Goal: Check status

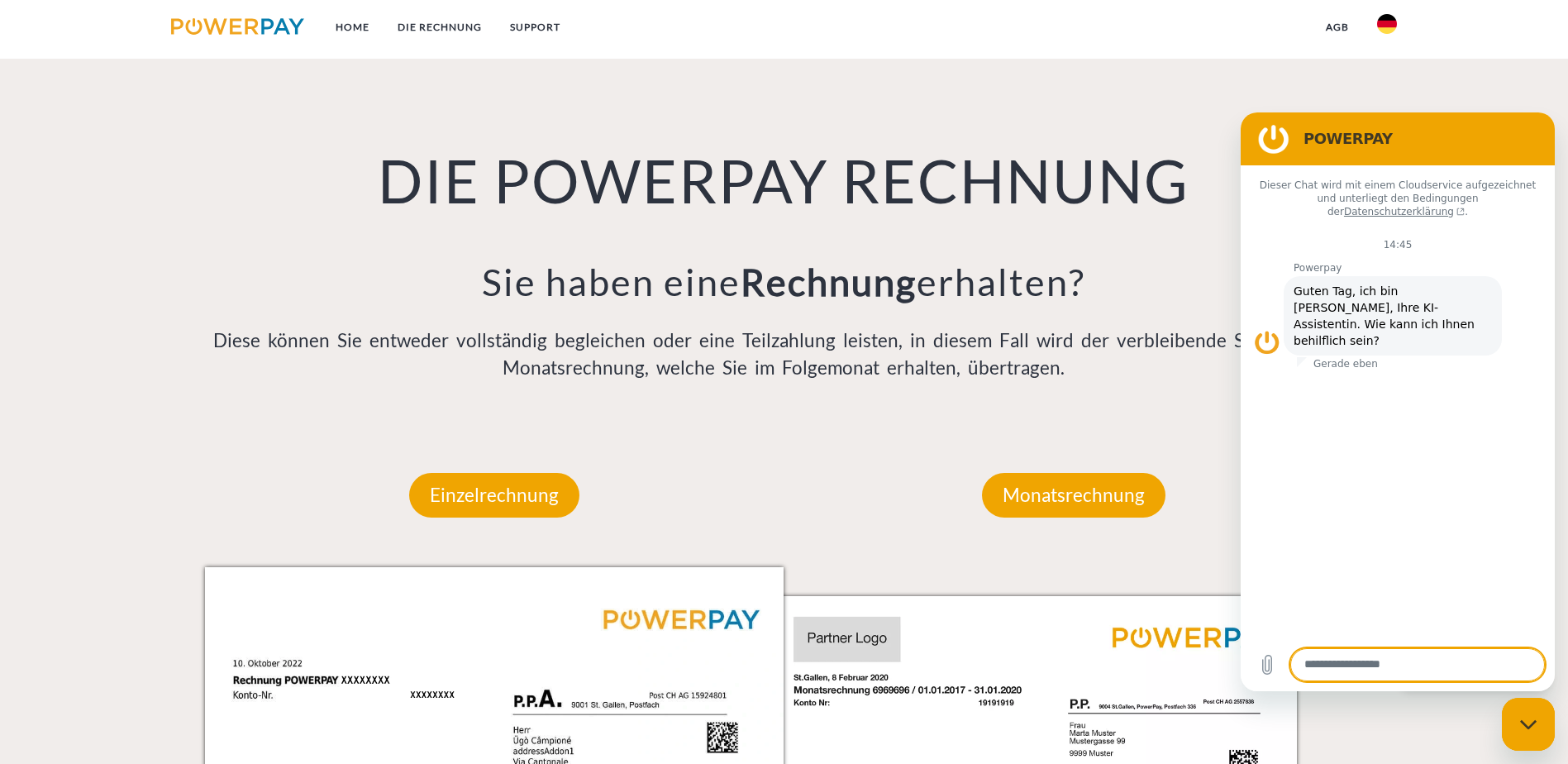
scroll to position [1240, 0]
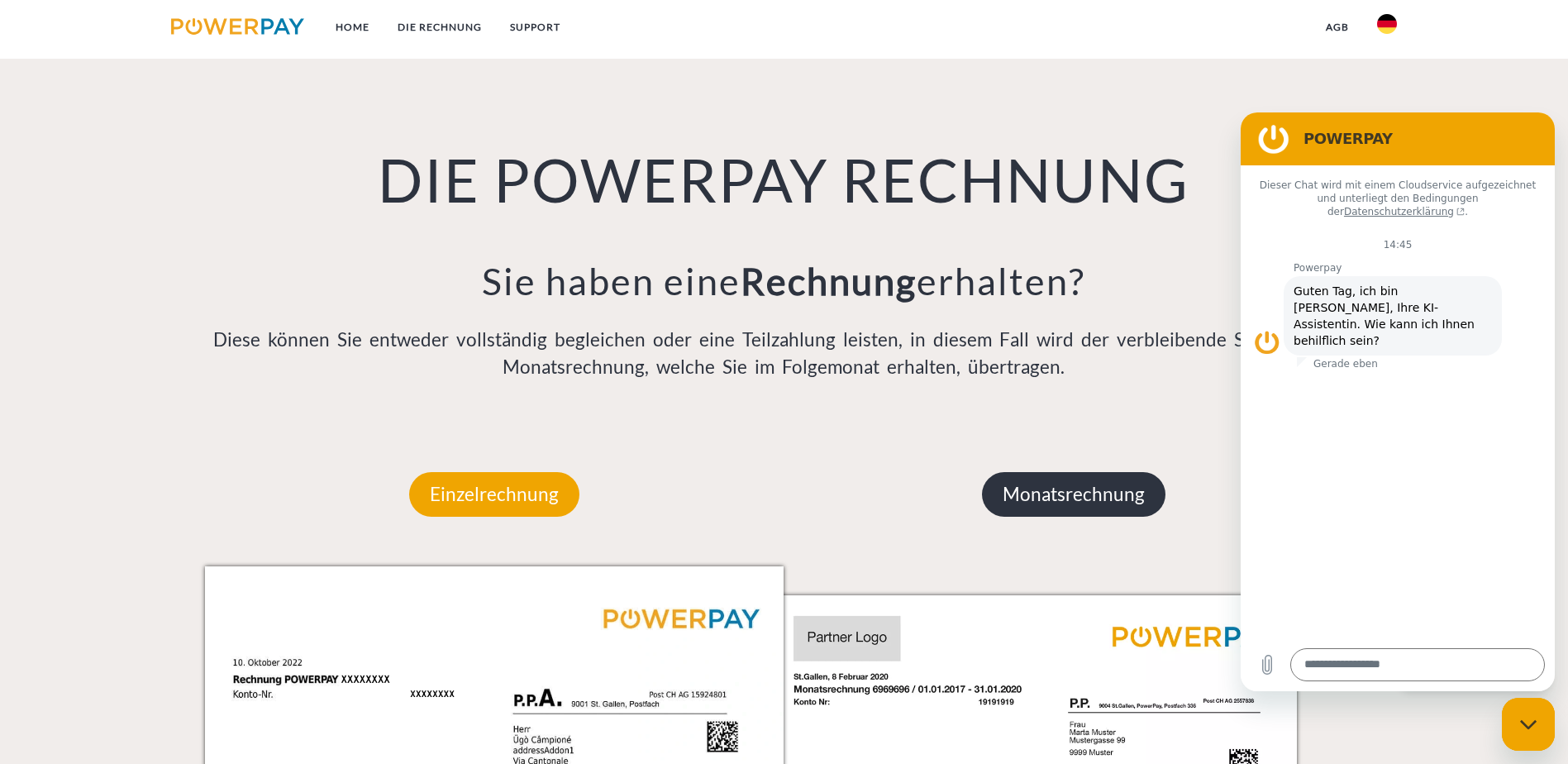
click at [1076, 472] on p "Monatsrechnung" at bounding box center [1074, 494] width 184 height 44
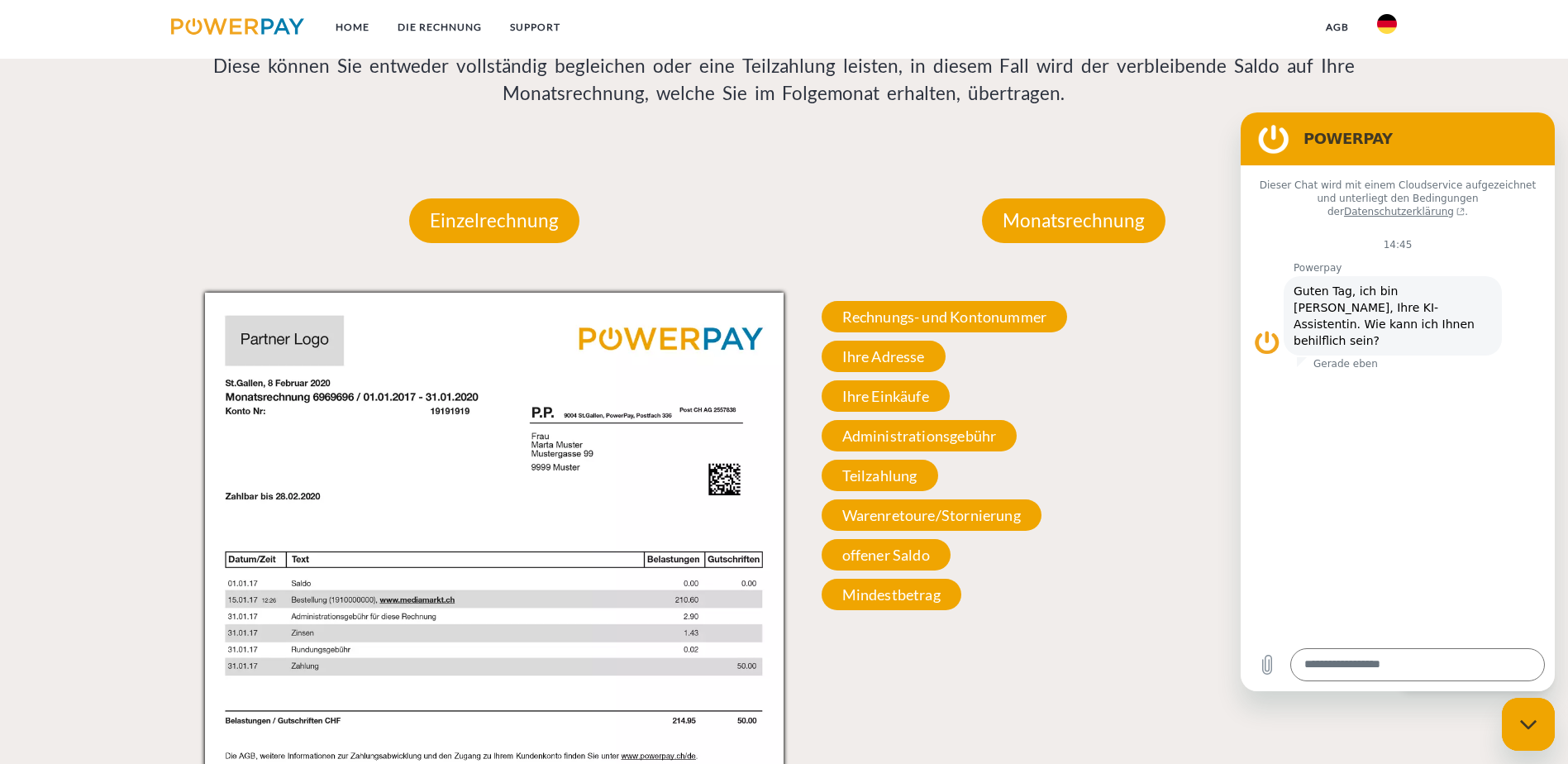
scroll to position [1488, 0]
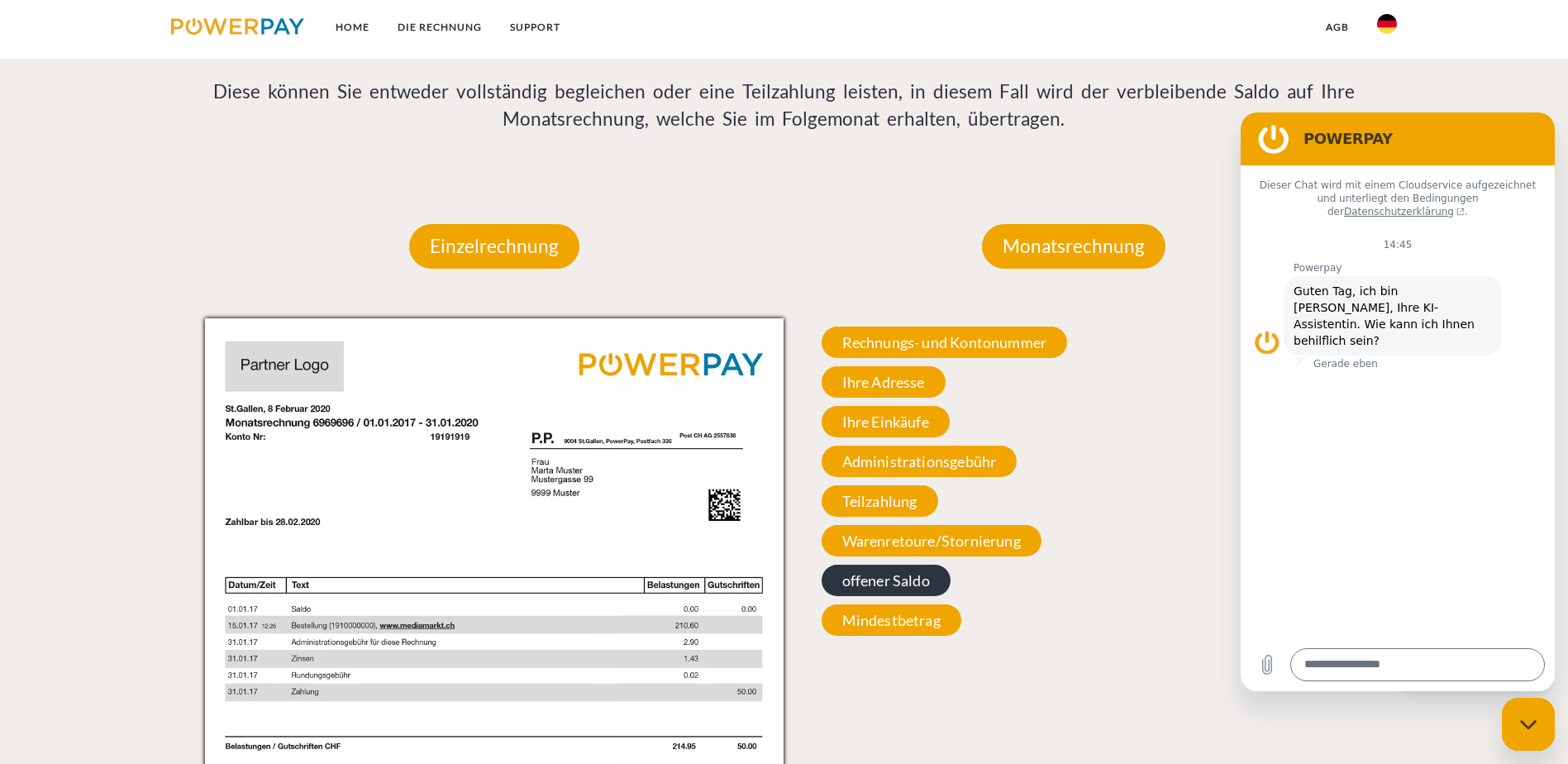
click at [903, 564] on span "offener Saldo" at bounding box center [885, 580] width 128 height 32
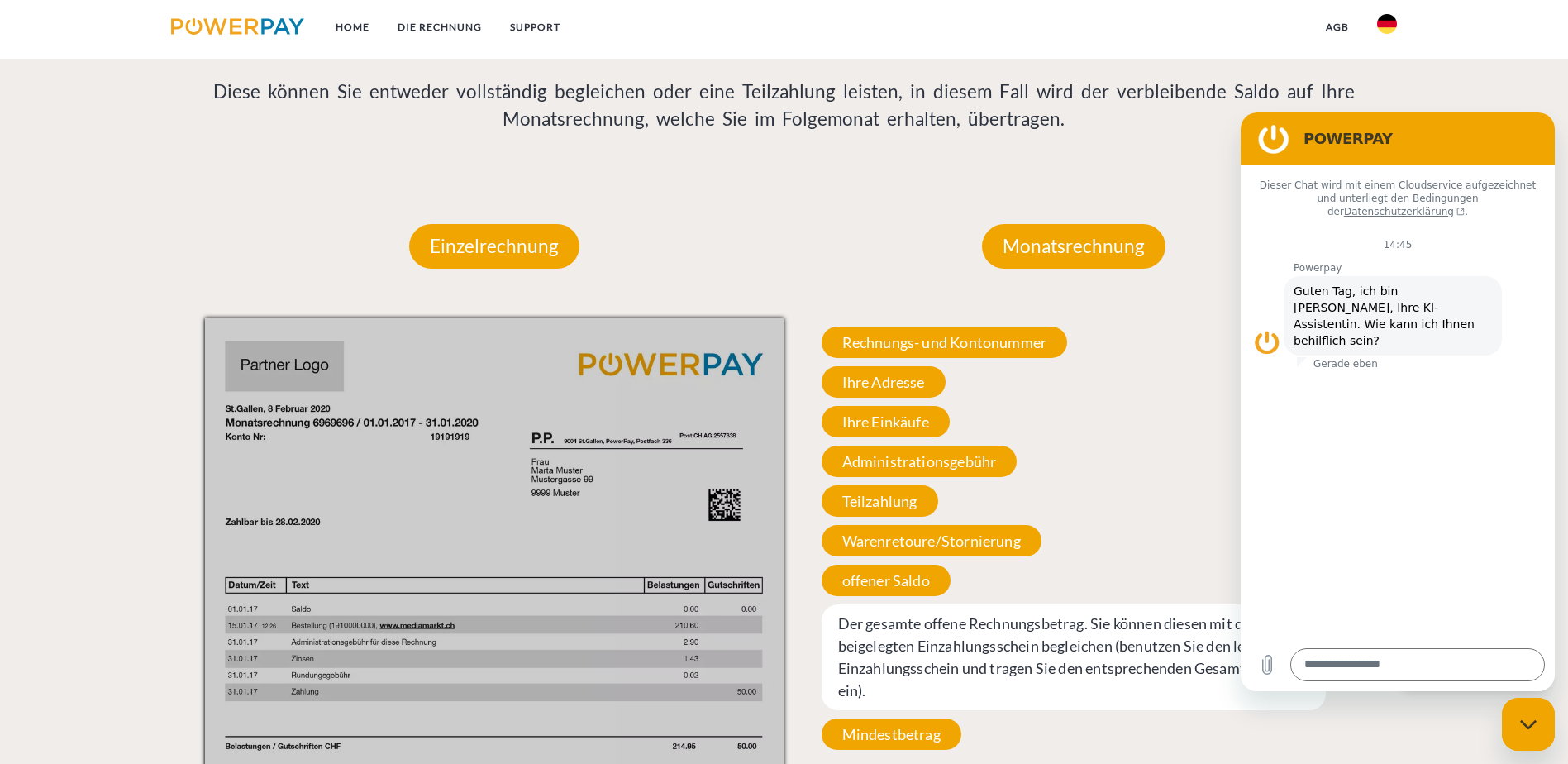
drag, startPoint x: 1169, startPoint y: 218, endPoint x: 1186, endPoint y: 230, distance: 20.8
click at [1186, 318] on div "Rechnungs- und Kontonummer Ihre Rechnungs –und Kontonummer. Bitte geben Sie die…" at bounding box center [1073, 538] width 579 height 440
click at [1525, 729] on icon "Messaging-Fenster schließen" at bounding box center [1528, 724] width 18 height 11
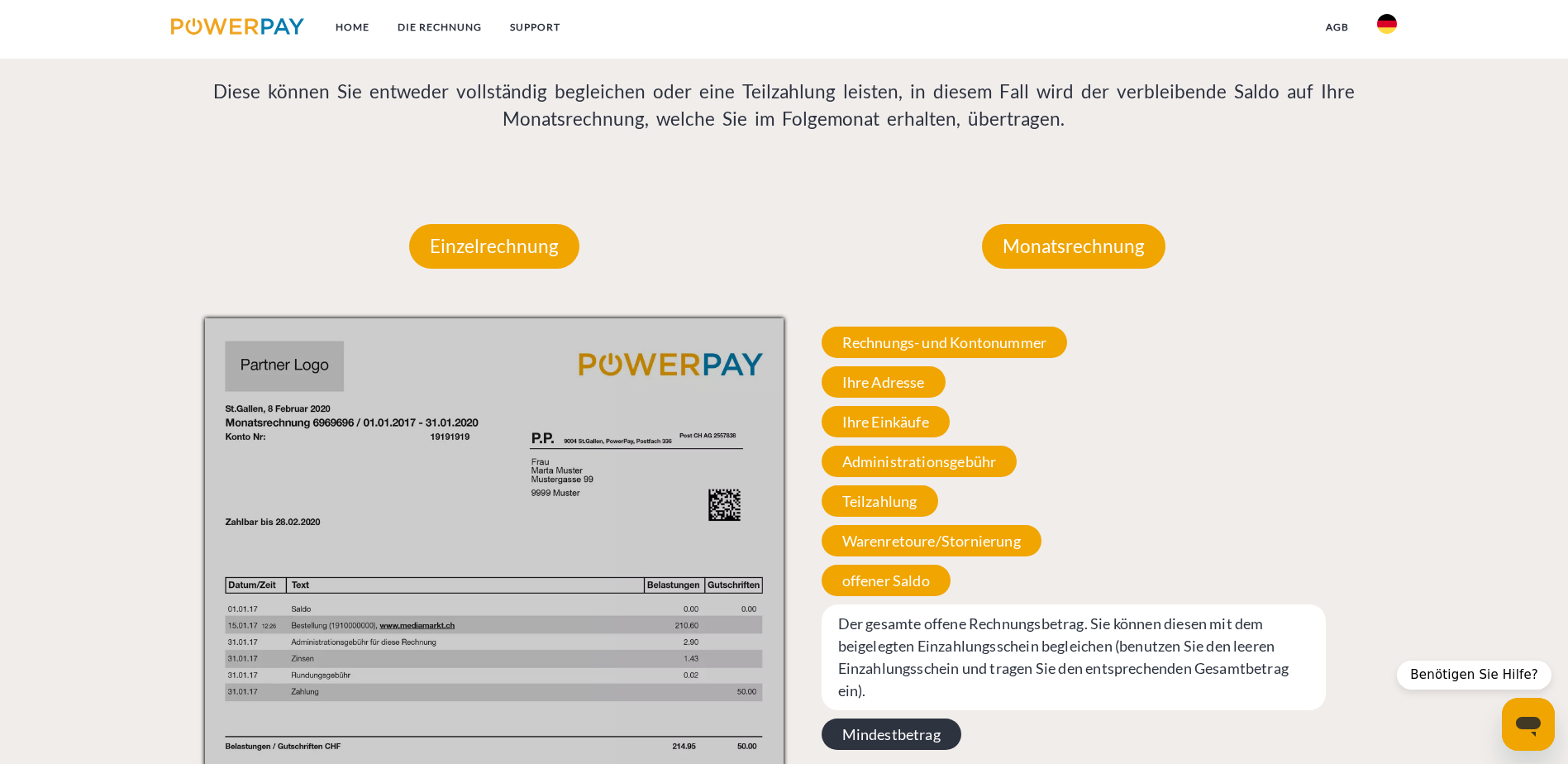
click at [890, 719] on span "Mindestbetrag" at bounding box center [890, 734] width 139 height 32
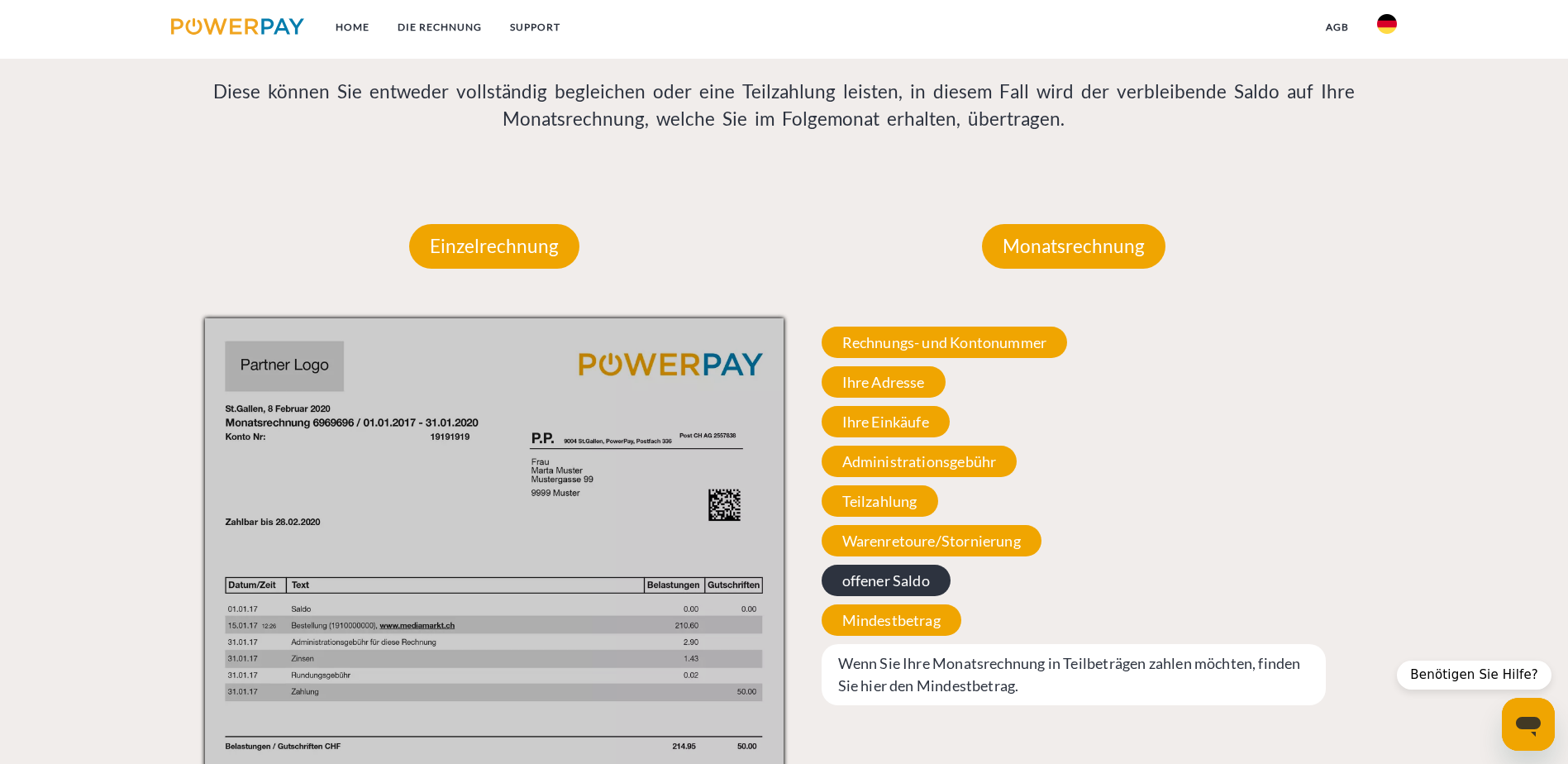
click at [894, 564] on span "offener Saldo" at bounding box center [885, 580] width 128 height 32
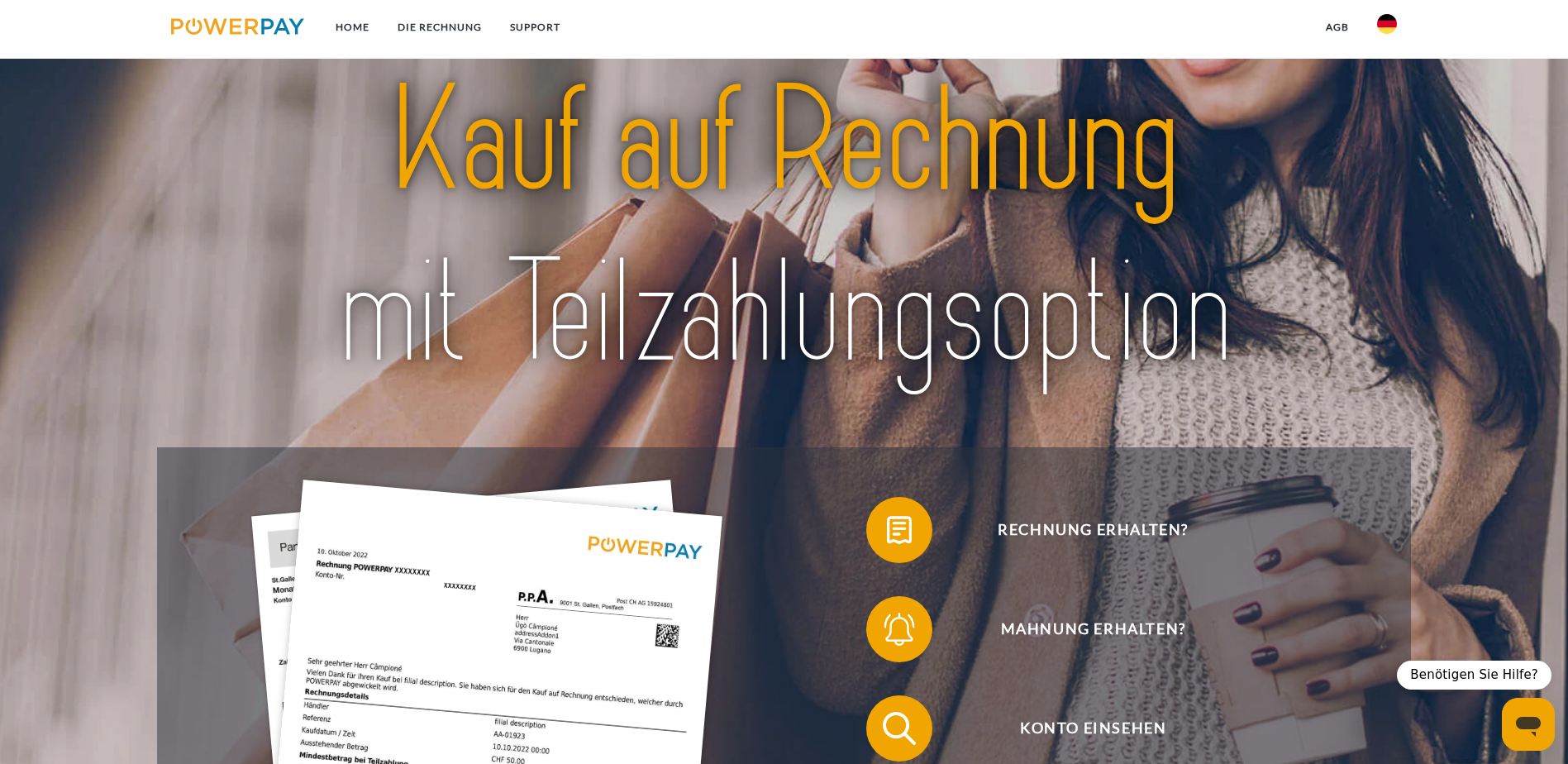
scroll to position [0, 0]
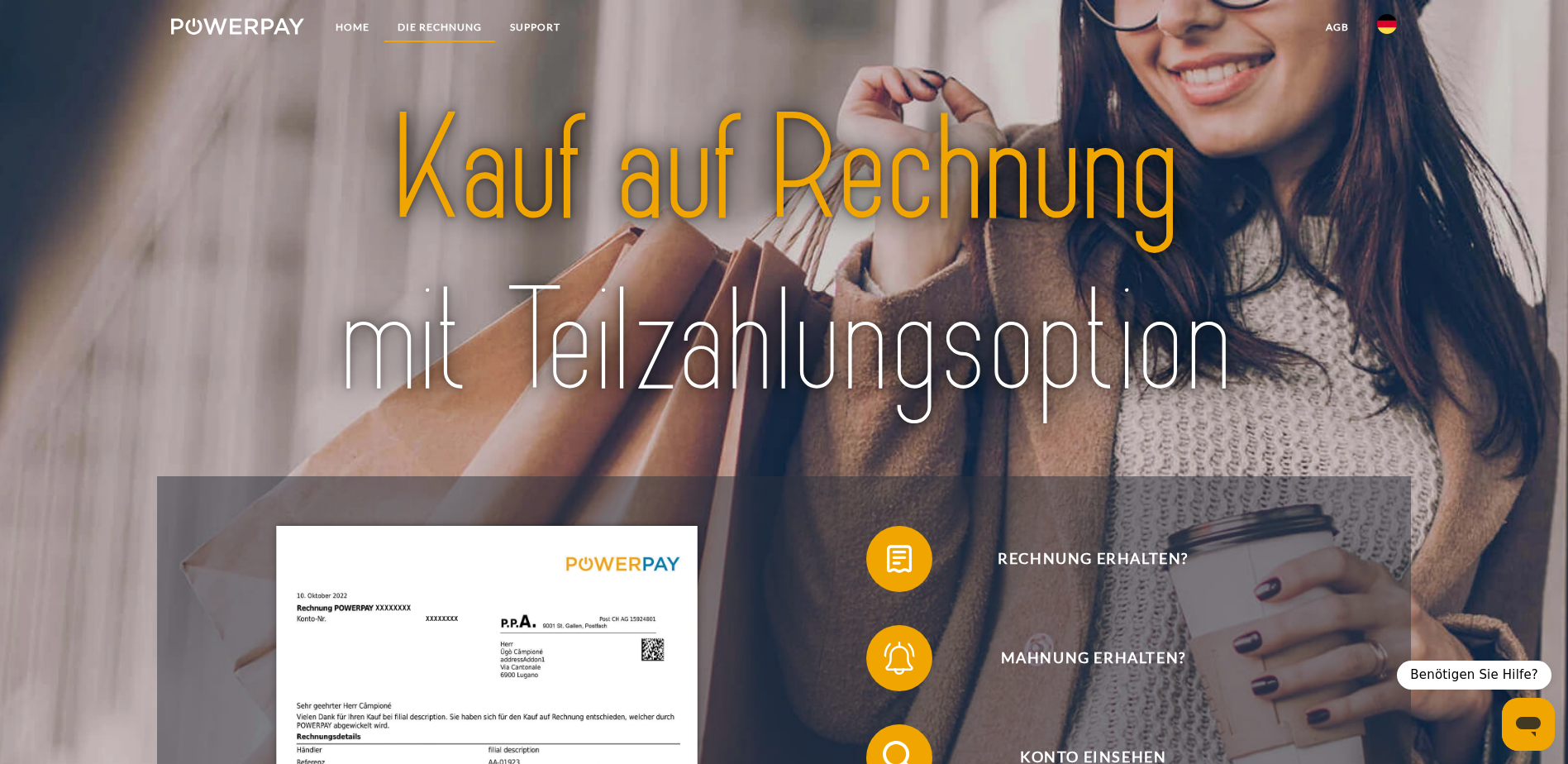
click at [438, 28] on link "DIE RECHNUNG" at bounding box center [440, 28] width 113 height 30
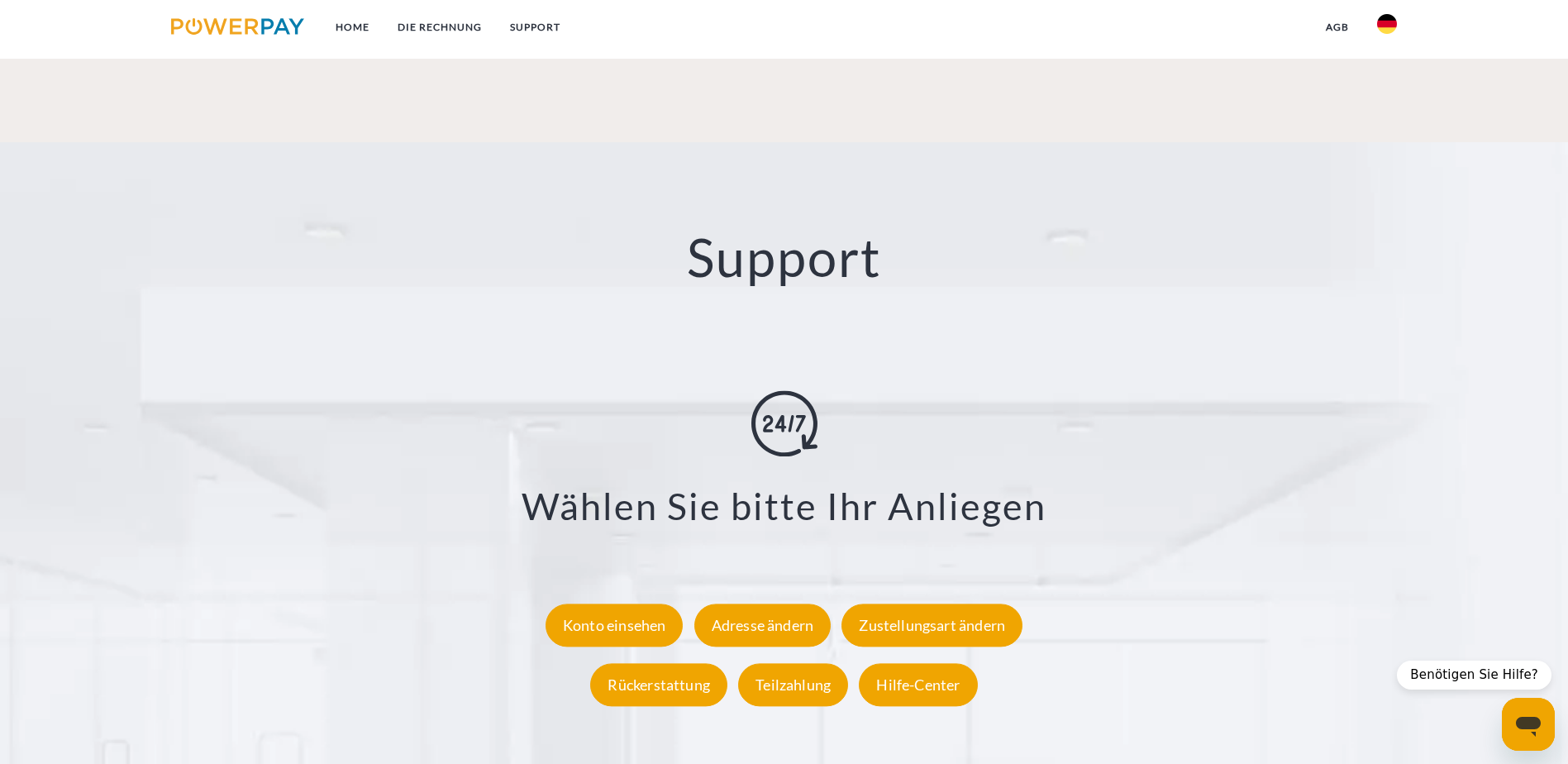
scroll to position [3057, 0]
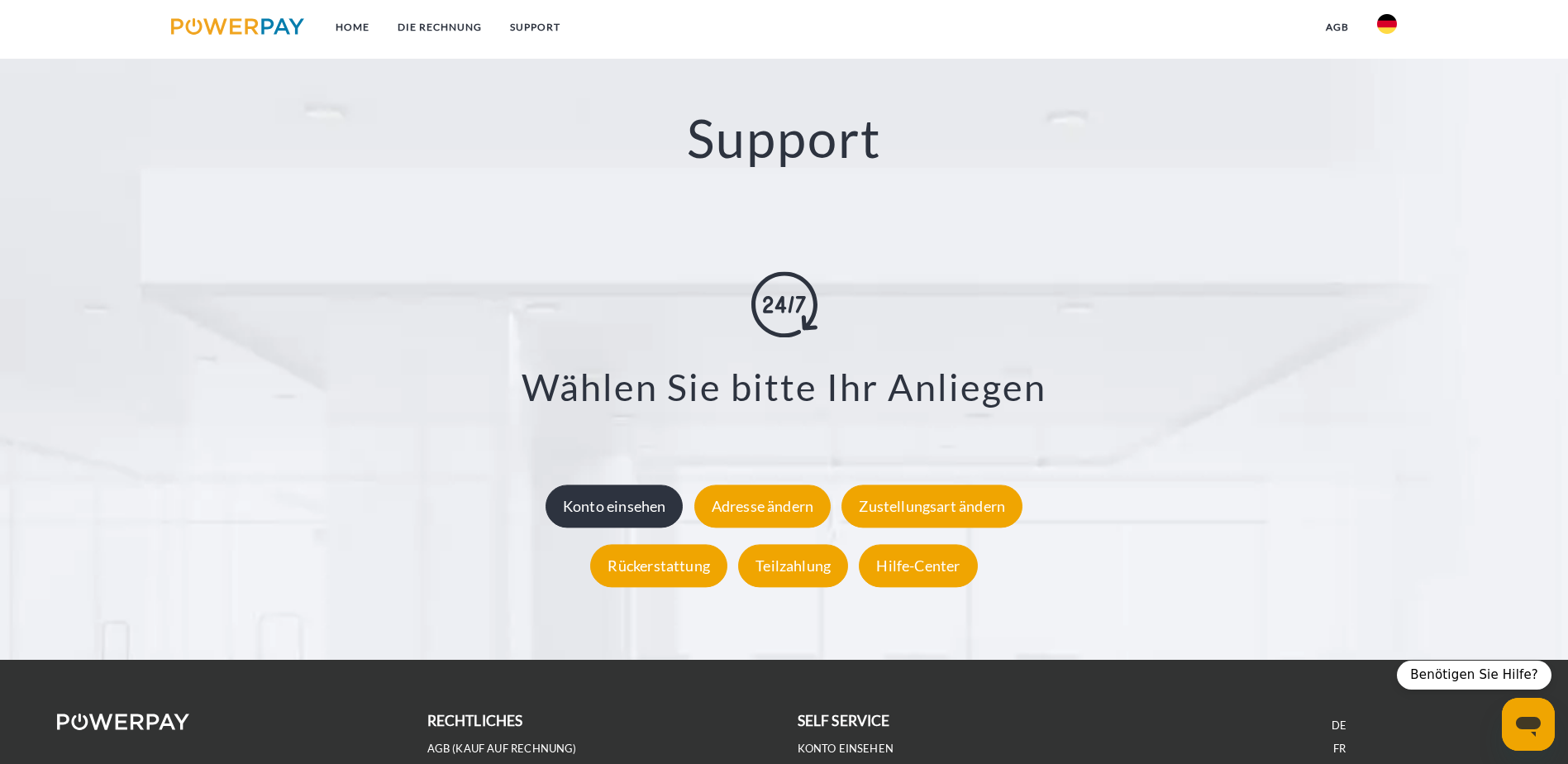
click at [628, 484] on div "Konto einsehen" at bounding box center [615, 505] width 138 height 42
